Goal: Use online tool/utility: Utilize a website feature to perform a specific function

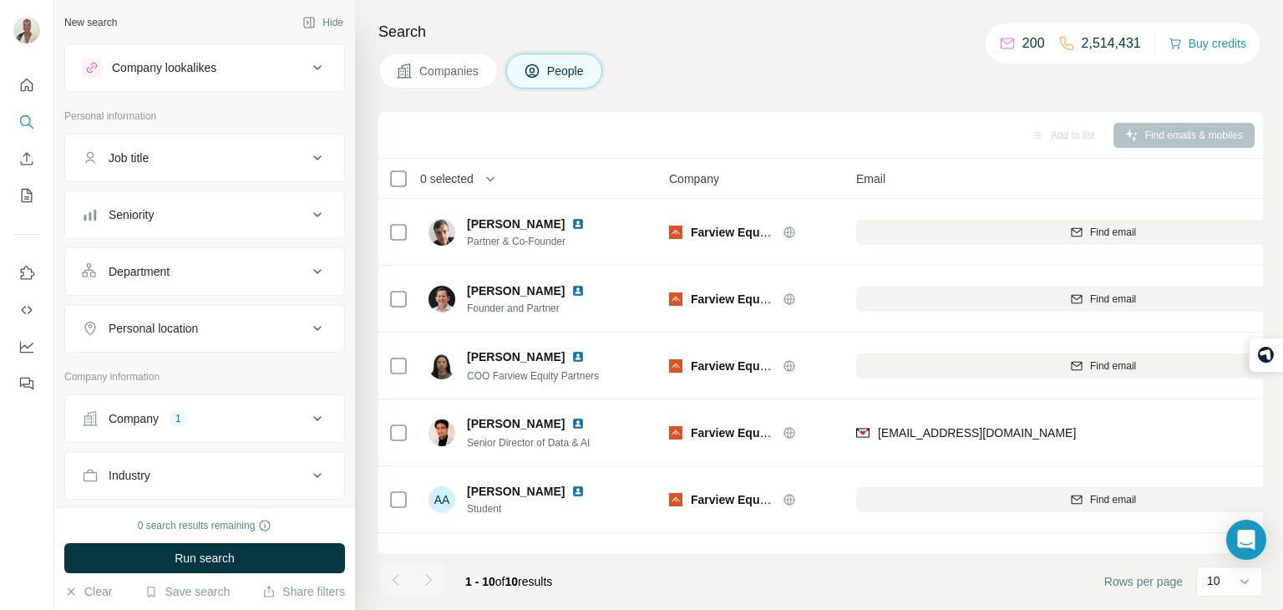
click at [153, 138] on button "Job title" at bounding box center [204, 158] width 279 height 40
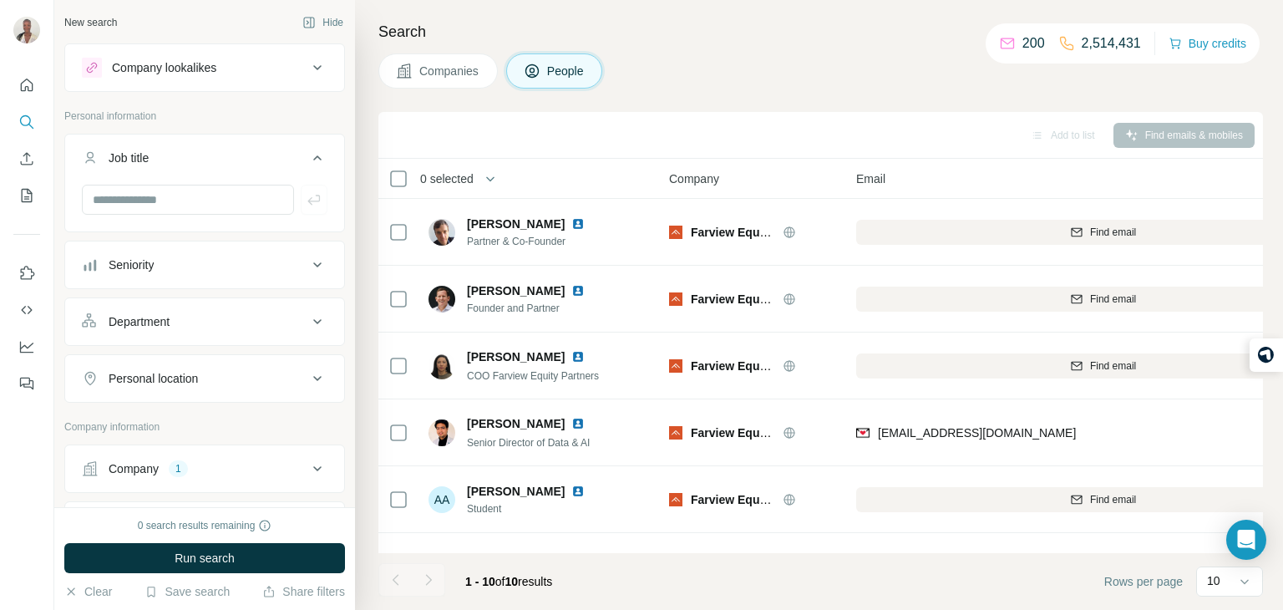
click at [160, 152] on div "Job title" at bounding box center [194, 157] width 225 height 17
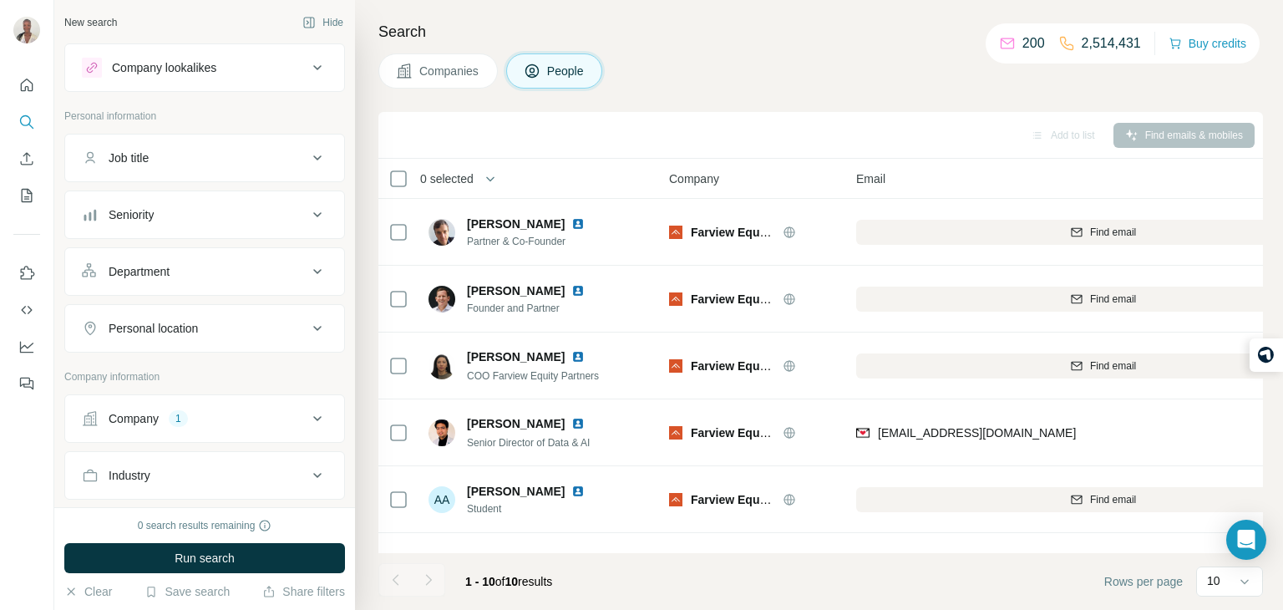
click at [175, 399] on button "Company 1" at bounding box center [204, 418] width 279 height 40
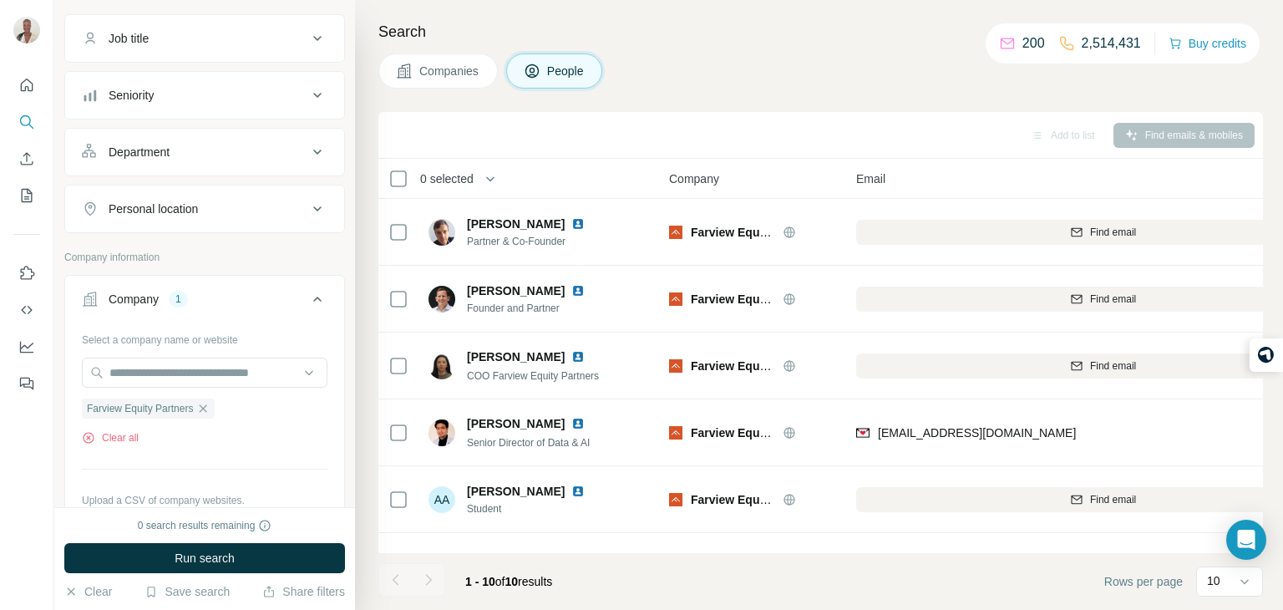
scroll to position [121, 0]
click at [201, 407] on div "Farview Equity Partners" at bounding box center [148, 407] width 133 height 20
click at [203, 405] on icon "button" at bounding box center [202, 406] width 13 height 13
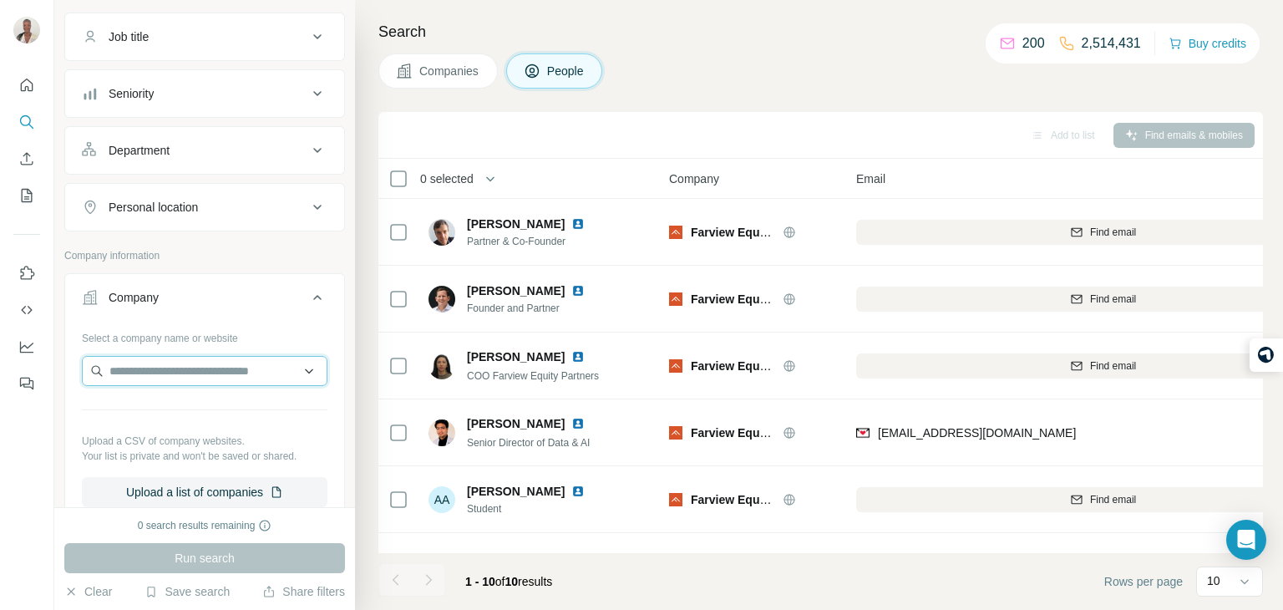
click at [216, 357] on input "text" at bounding box center [204, 371] width 245 height 30
type input "**********"
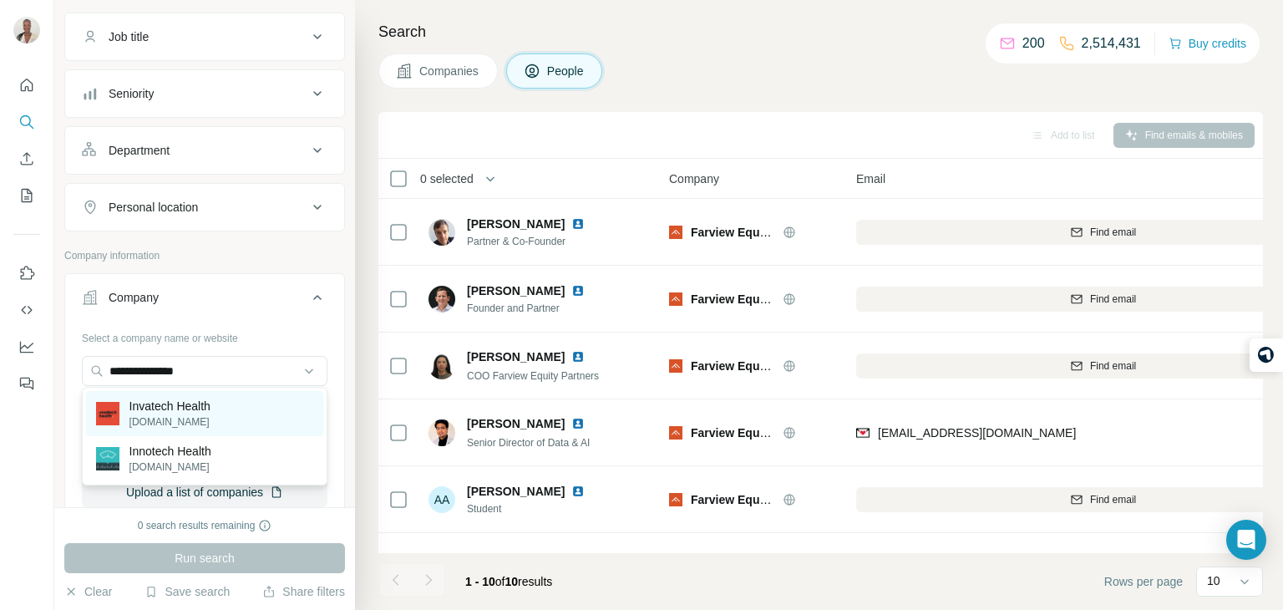
click at [179, 426] on p "invatechhealth.com" at bounding box center [169, 421] width 81 height 15
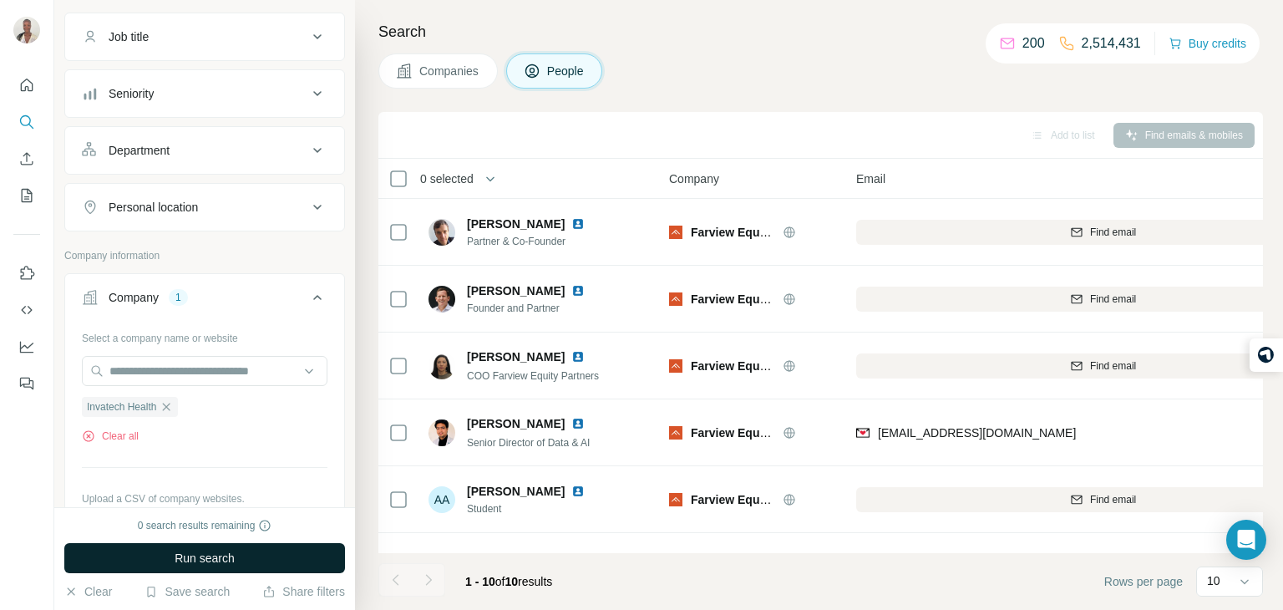
click at [185, 556] on span "Run search" at bounding box center [205, 557] width 60 height 17
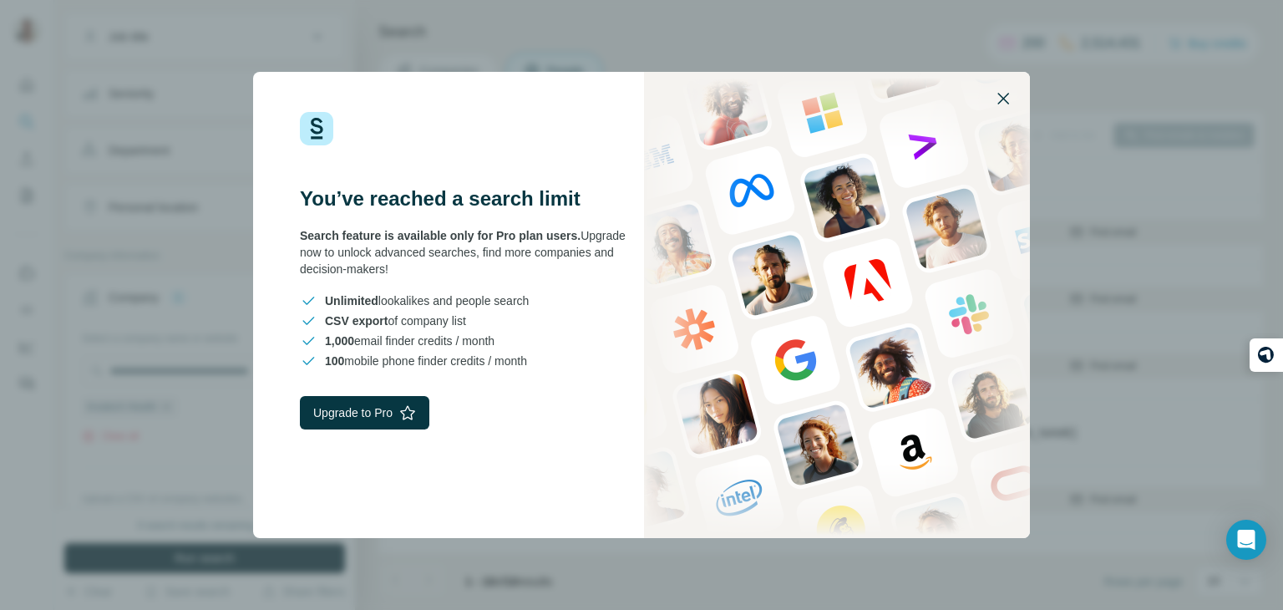
click at [1004, 108] on button "button" at bounding box center [1003, 98] width 40 height 40
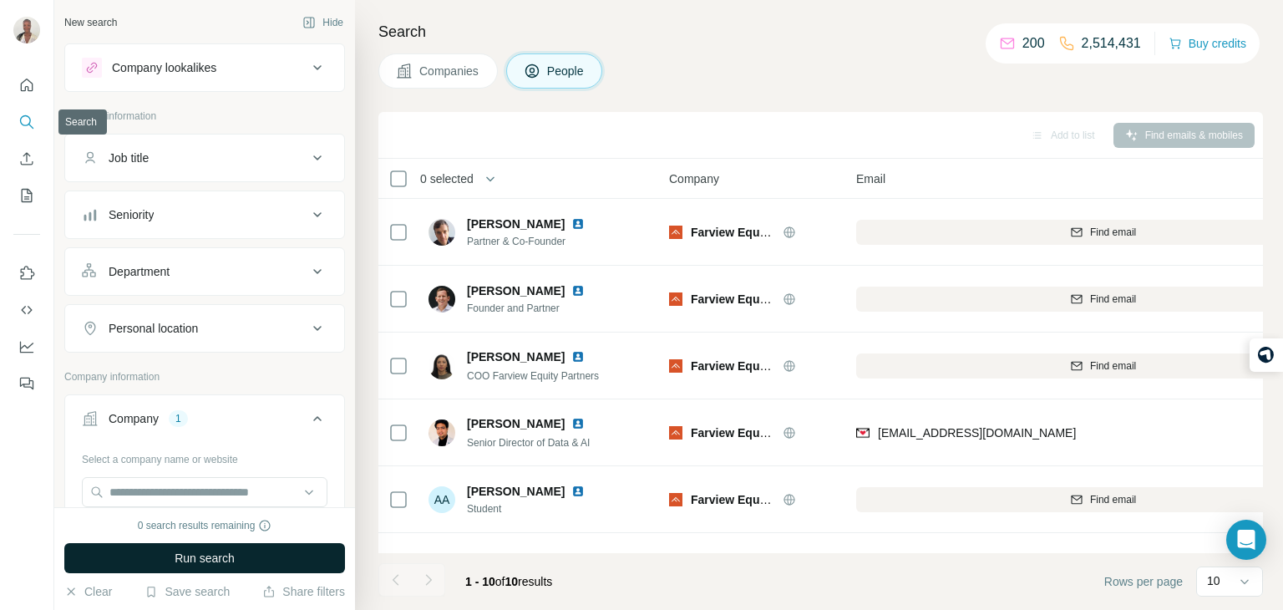
click at [33, 127] on icon "Search" at bounding box center [26, 122] width 17 height 17
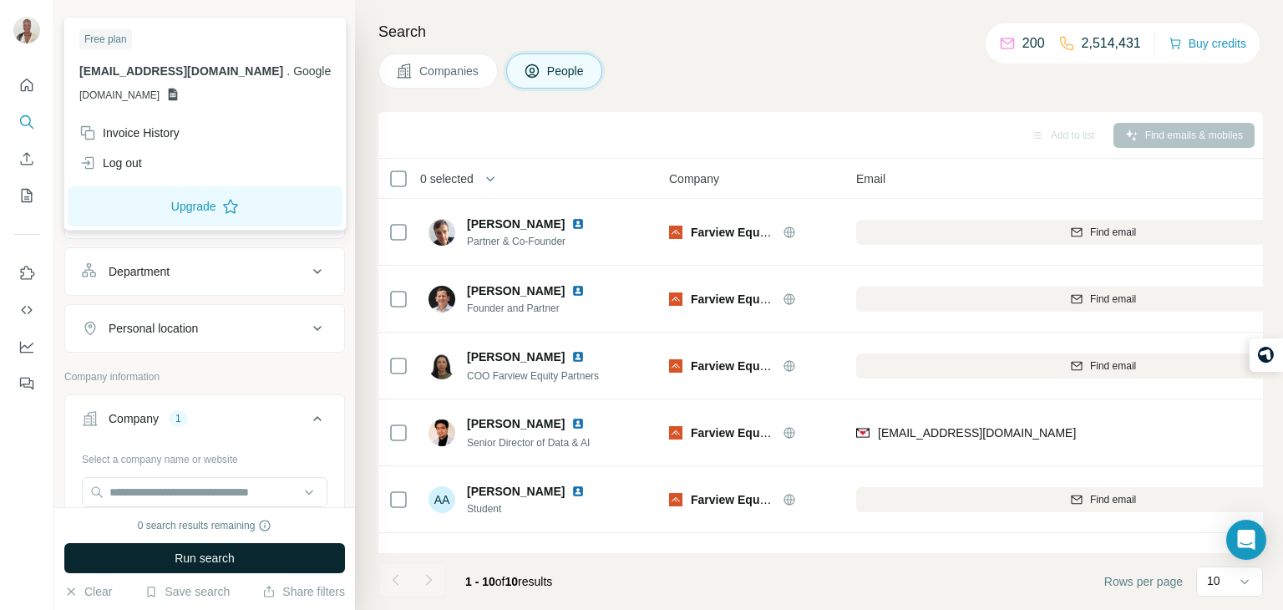
click at [25, 42] on img at bounding box center [26, 30] width 27 height 27
click at [31, 98] on button "Quick start" at bounding box center [26, 85] width 27 height 30
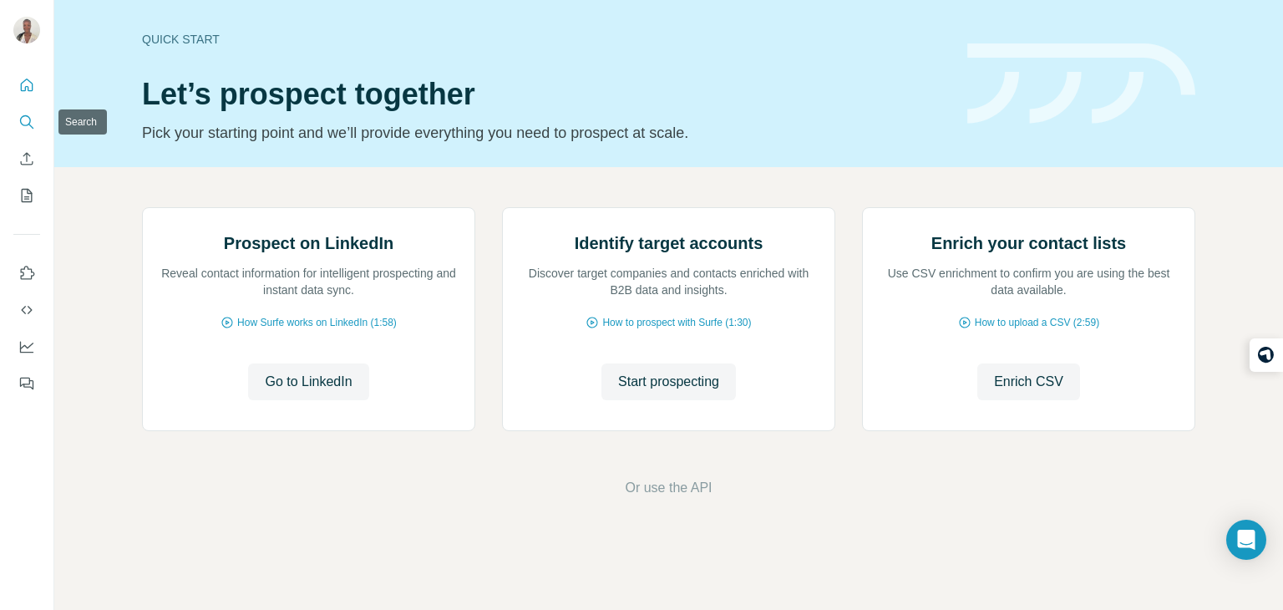
click at [20, 125] on icon "Search" at bounding box center [26, 122] width 17 height 17
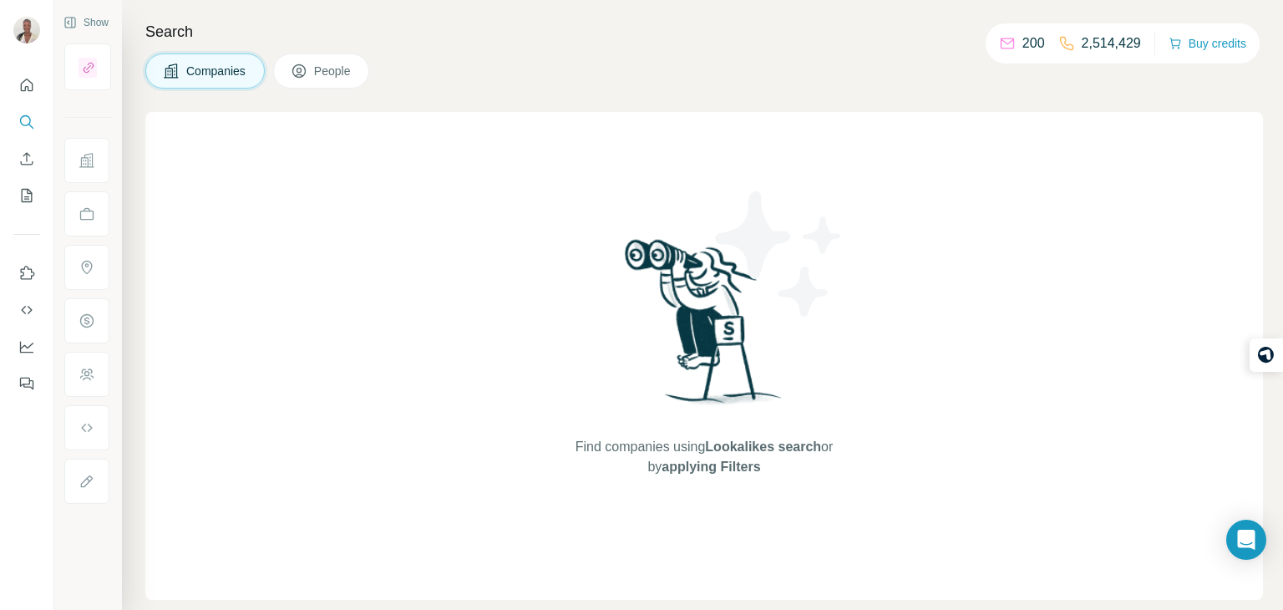
click at [206, 69] on span "Companies" at bounding box center [216, 71] width 61 height 17
click at [22, 121] on icon "Search" at bounding box center [26, 122] width 17 height 17
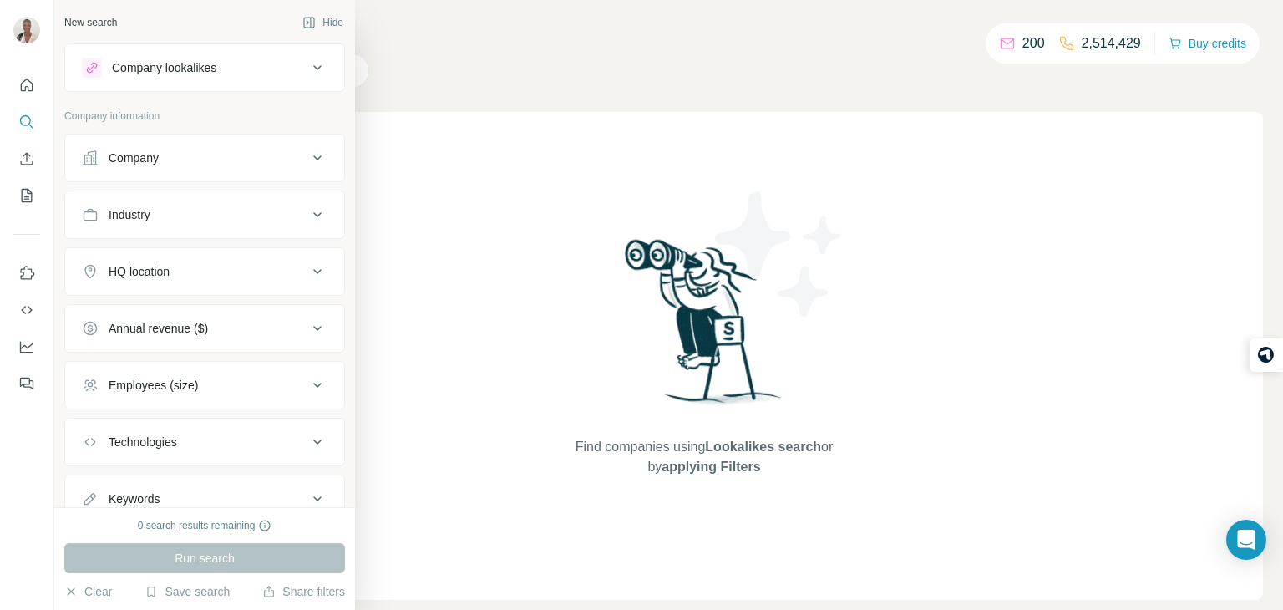
click at [133, 150] on div "Company" at bounding box center [134, 157] width 50 height 17
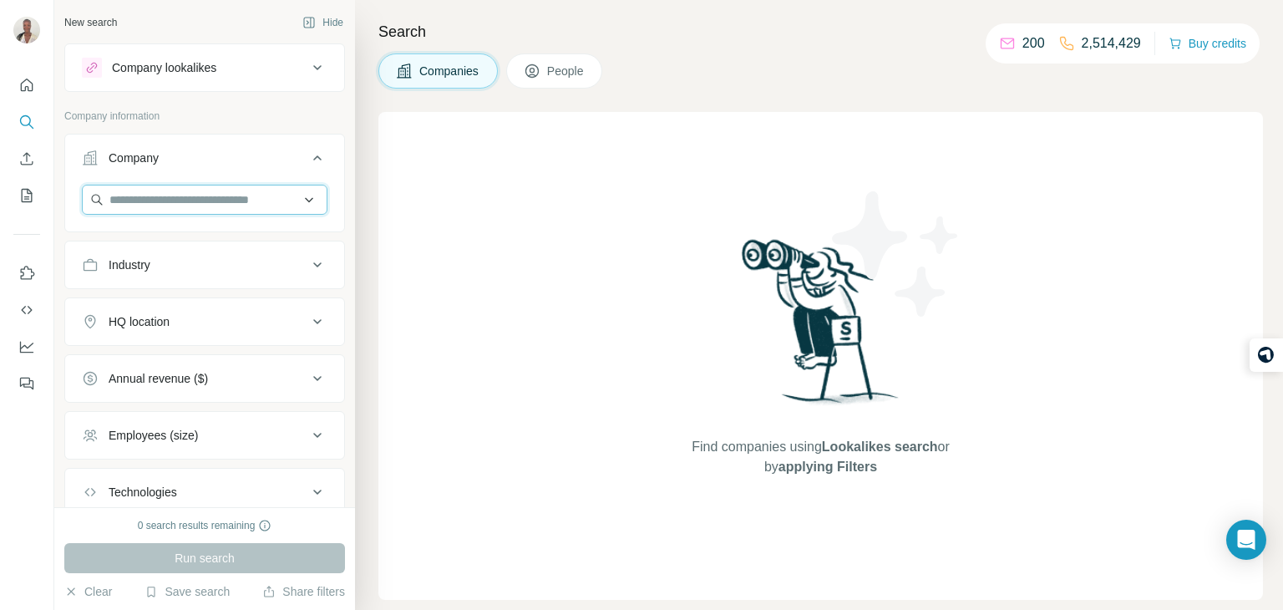
click at [144, 207] on input "text" at bounding box center [204, 200] width 245 height 30
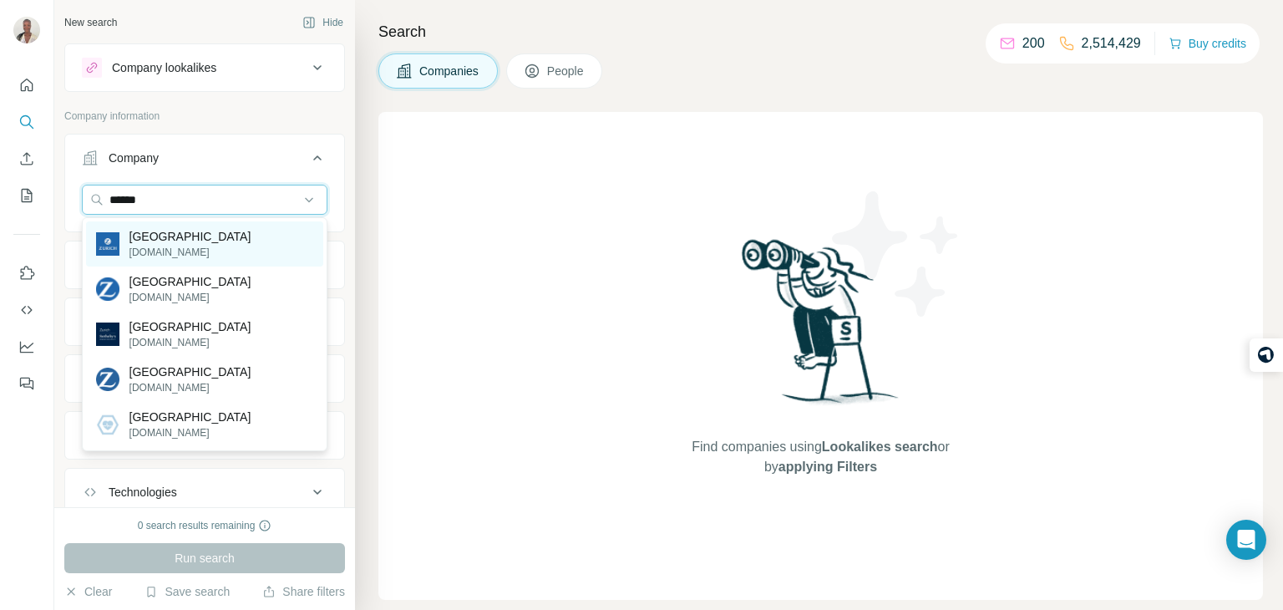
type input "******"
click at [164, 236] on p "[GEOGRAPHIC_DATA]" at bounding box center [190, 236] width 122 height 17
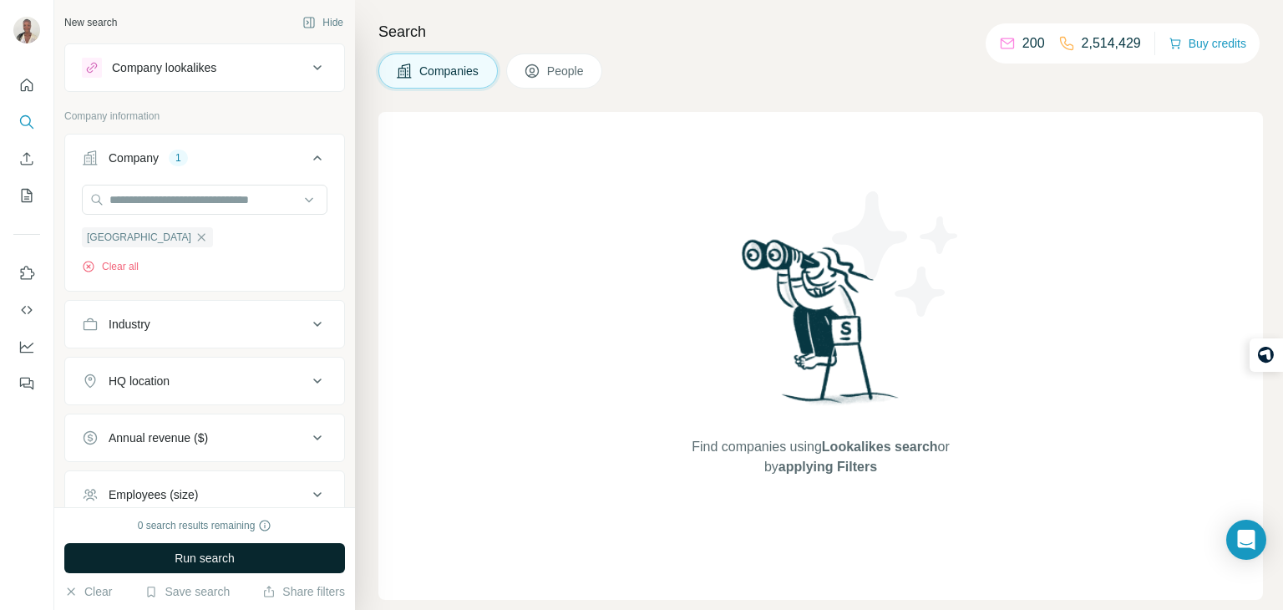
click at [210, 564] on span "Run search" at bounding box center [205, 557] width 60 height 17
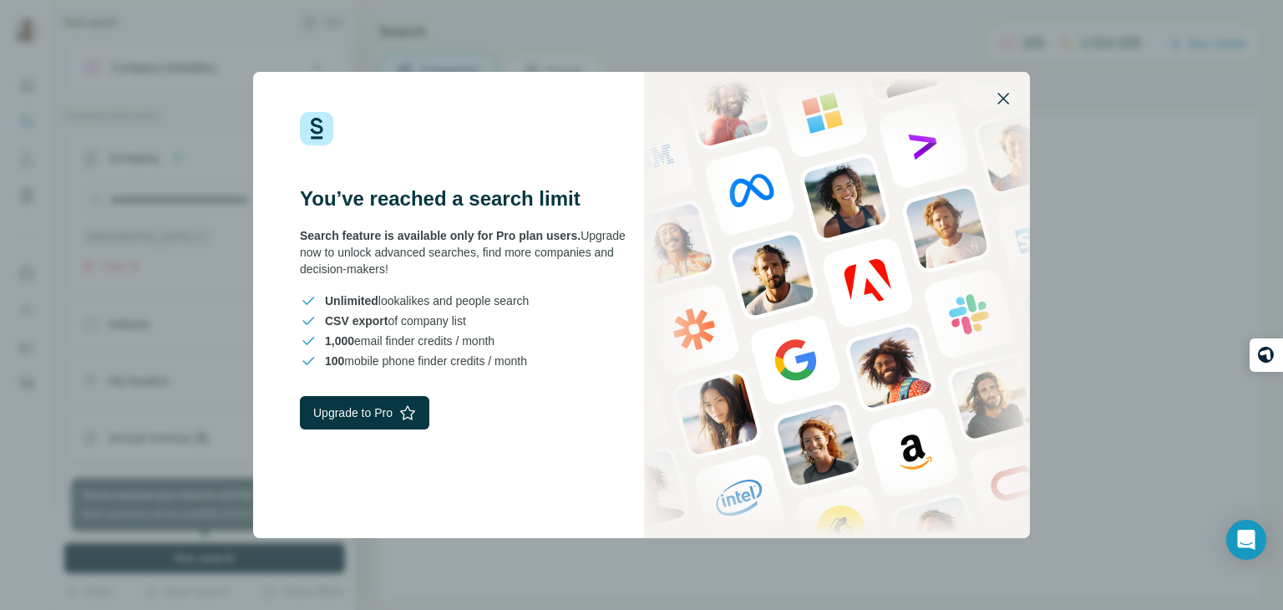
click at [1009, 108] on icon "button" at bounding box center [1003, 99] width 20 height 20
